Goal: Find specific page/section: Find specific page/section

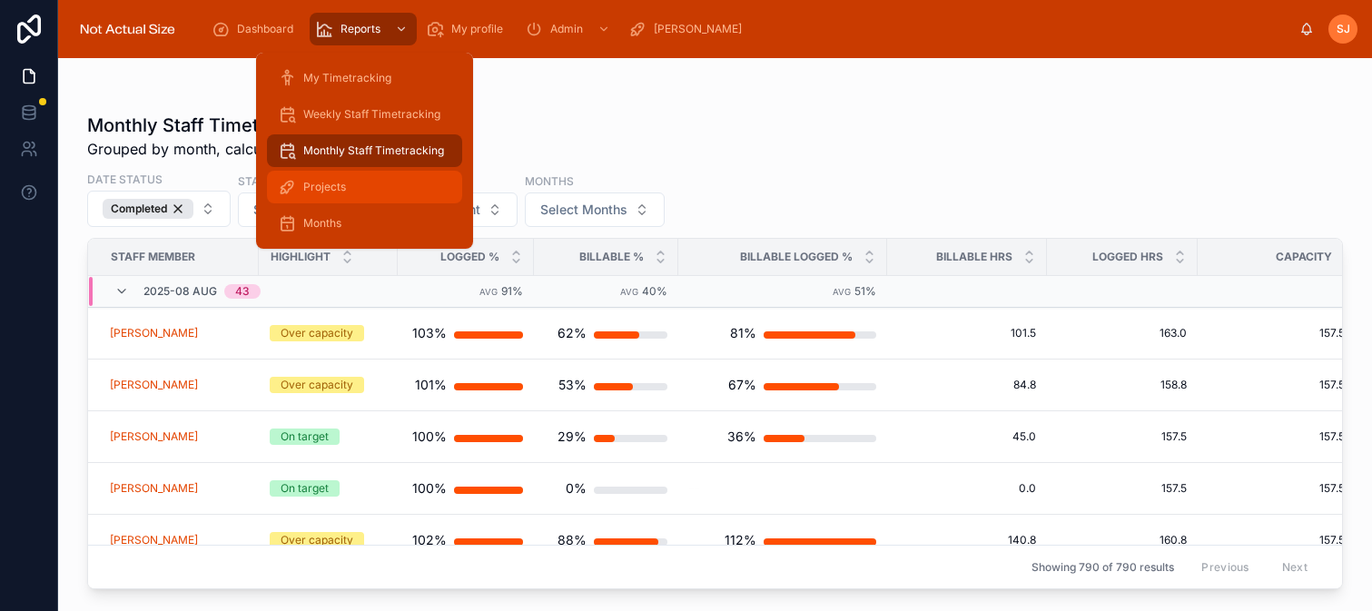
click at [351, 188] on div "Projects" at bounding box center [364, 187] width 173 height 29
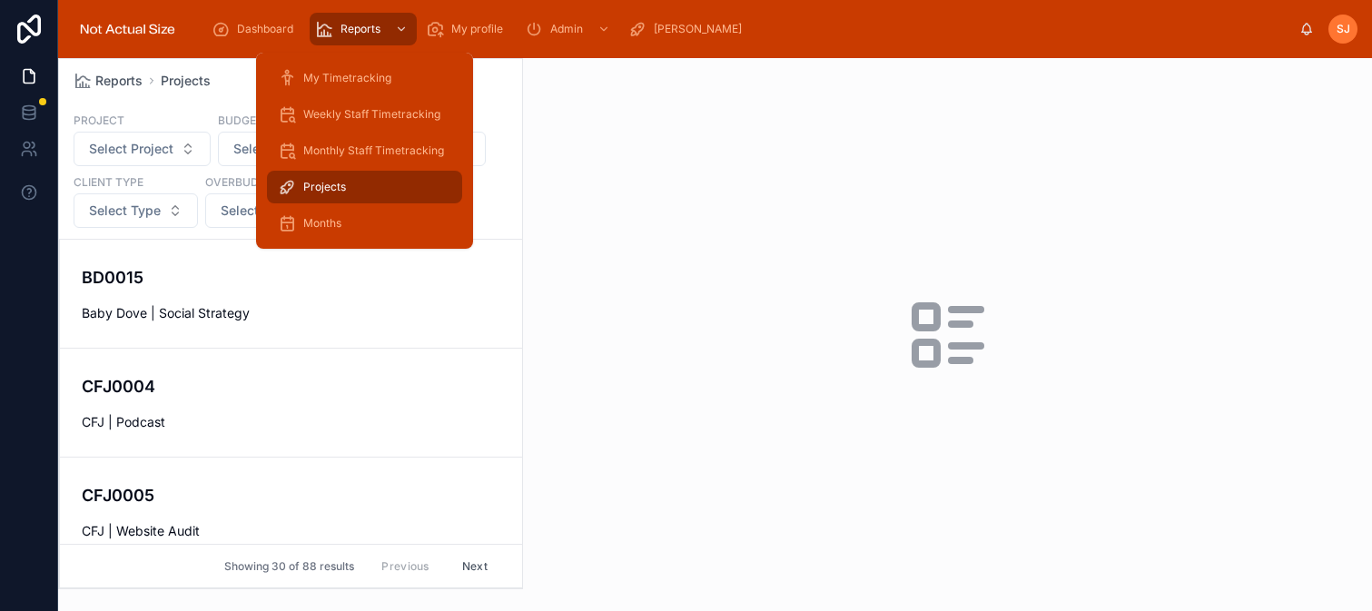
click at [316, 190] on span "Projects" at bounding box center [324, 187] width 43 height 15
click at [319, 225] on span "Months" at bounding box center [322, 223] width 38 height 15
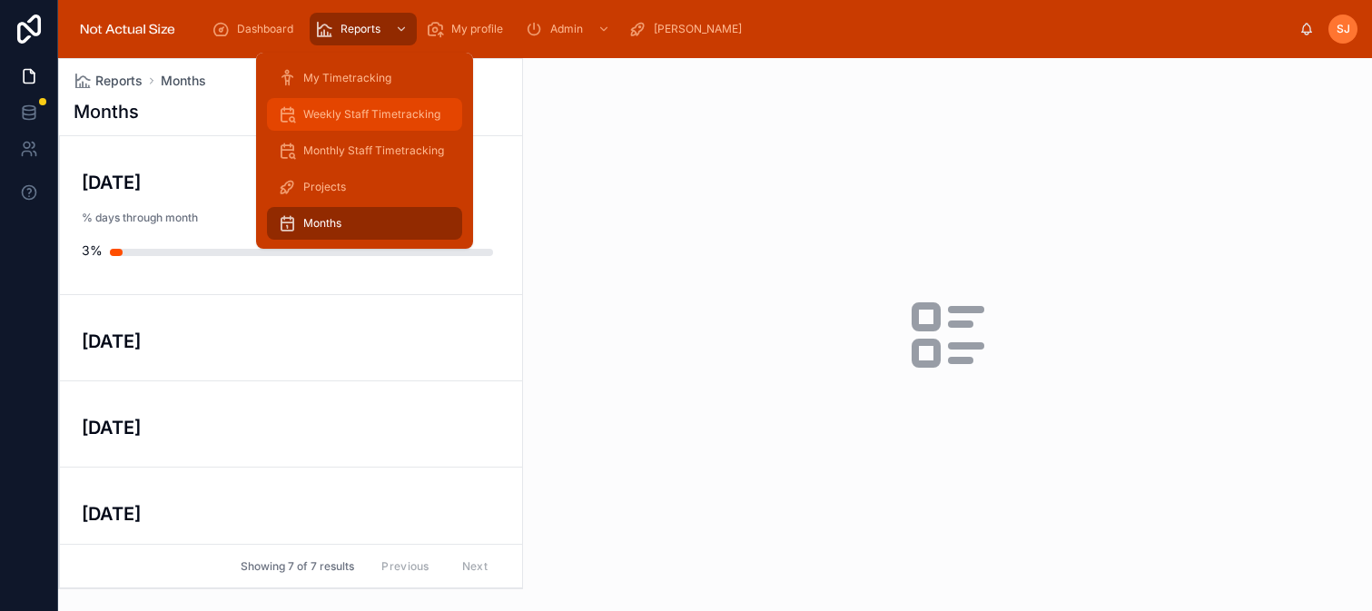
click at [359, 109] on span "Weekly Staff Timetracking" at bounding box center [371, 114] width 137 height 15
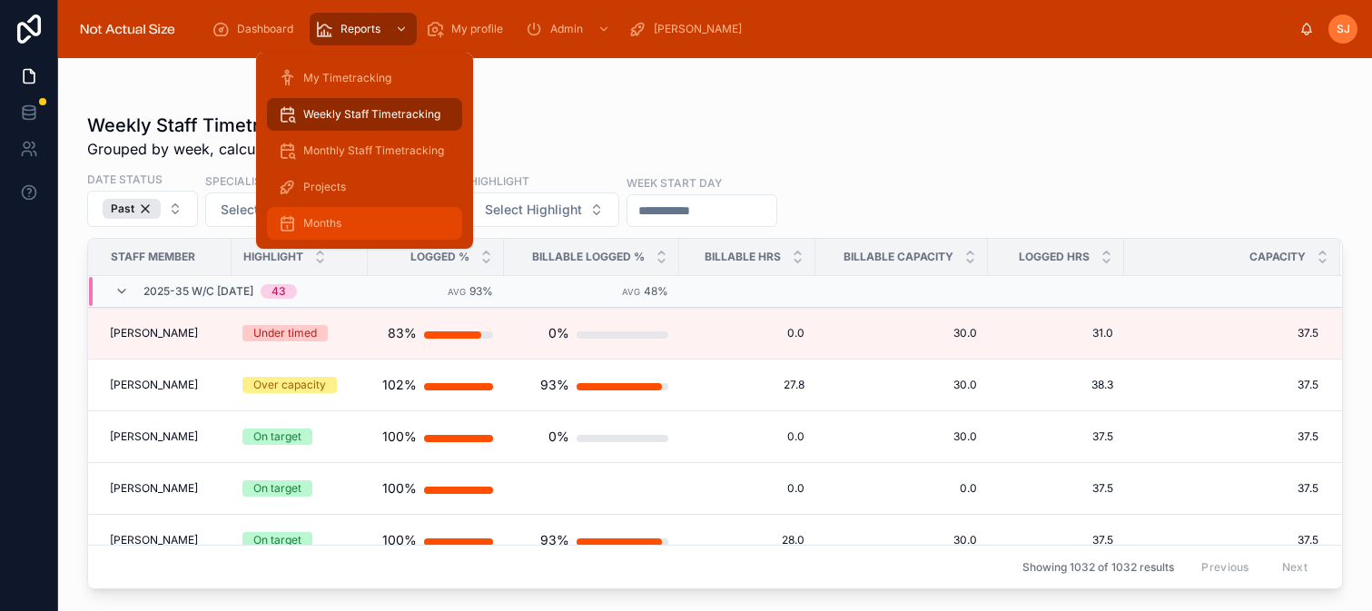
click at [324, 218] on span "Months" at bounding box center [322, 223] width 38 height 15
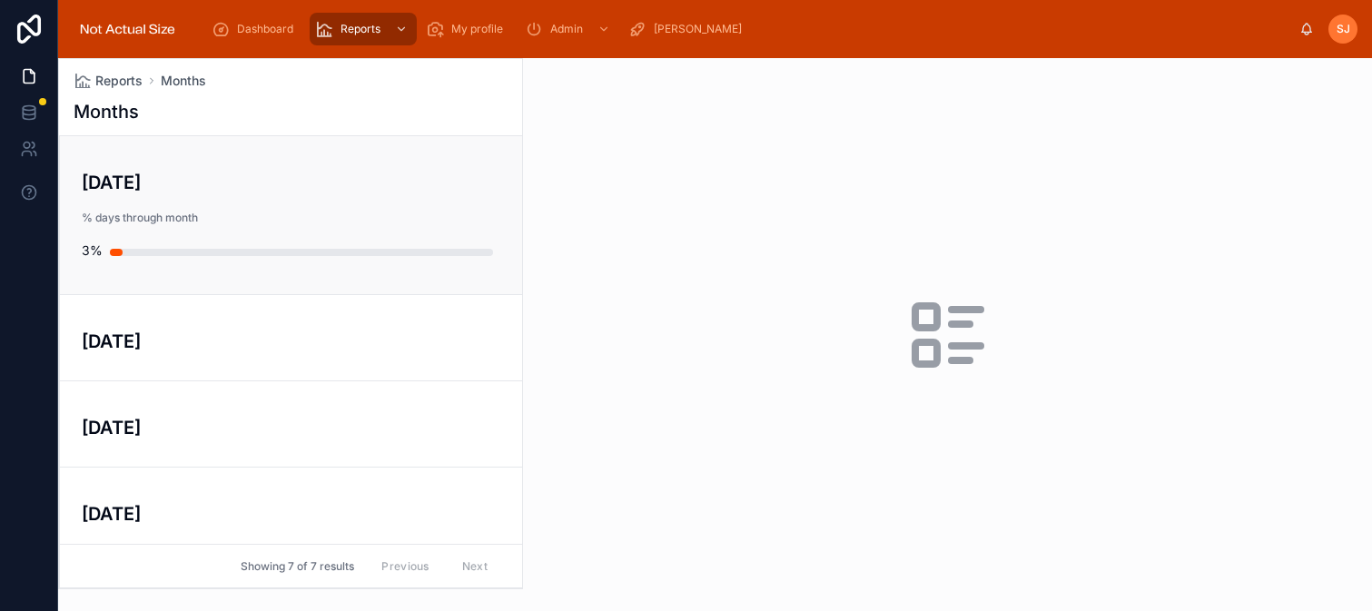
click at [150, 211] on span "% days through month" at bounding box center [291, 218] width 419 height 15
